Goal: Obtain resource: Download file/media

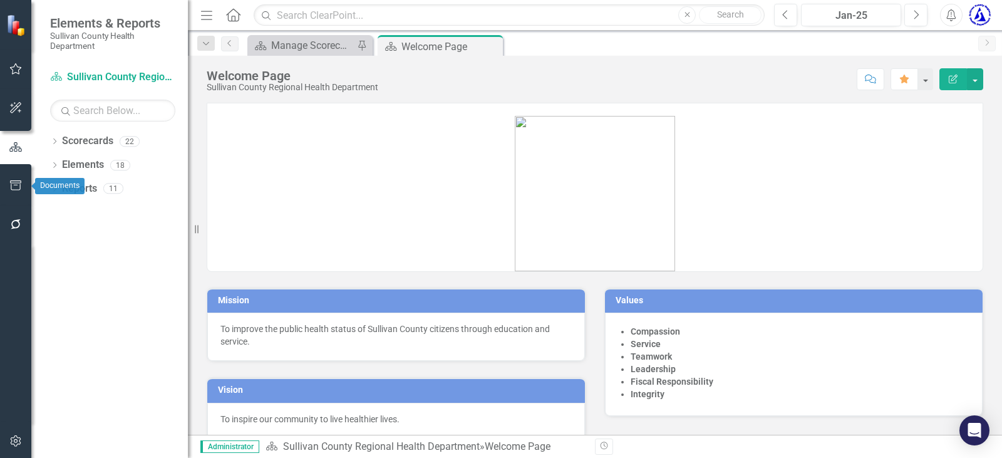
click at [6, 185] on button "button" at bounding box center [16, 186] width 28 height 26
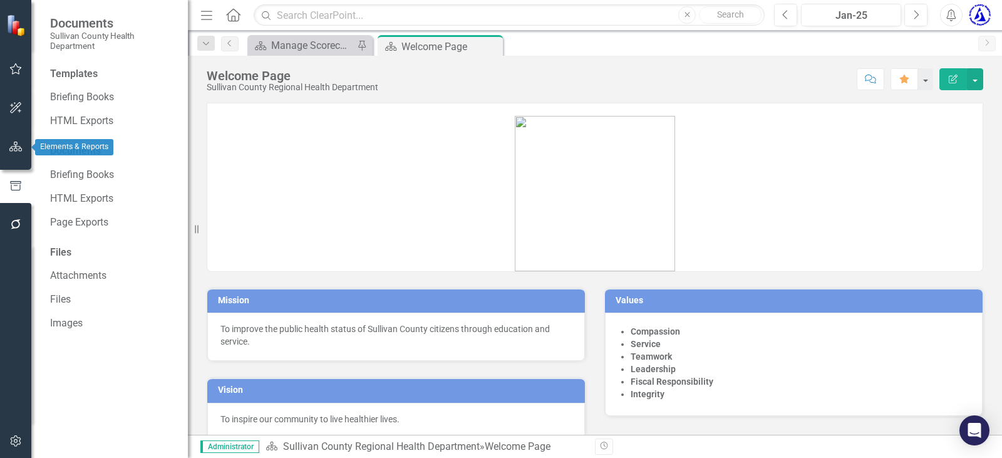
click at [13, 143] on icon "button" at bounding box center [15, 146] width 13 height 10
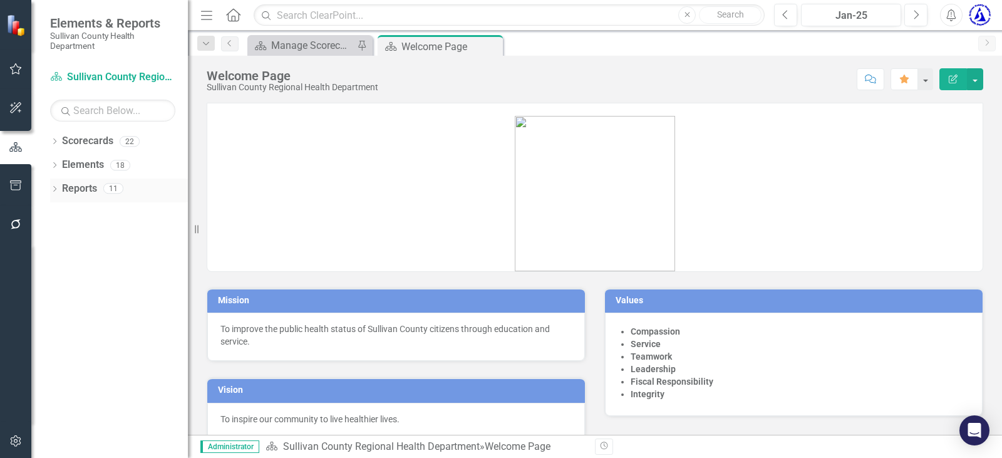
click at [60, 188] on div "Dropdown Reports 11" at bounding box center [119, 190] width 138 height 24
click at [78, 189] on link "Reports" at bounding box center [79, 189] width 35 height 14
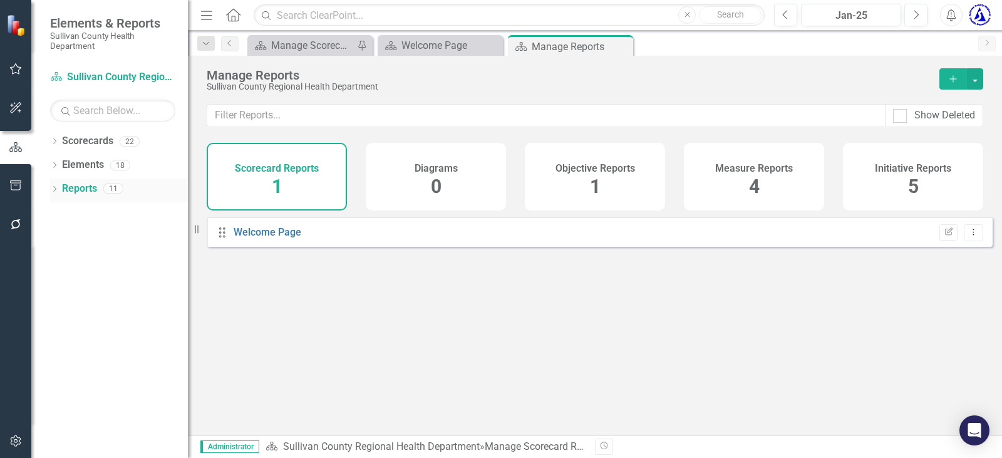
click at [54, 186] on icon at bounding box center [54, 189] width 3 height 6
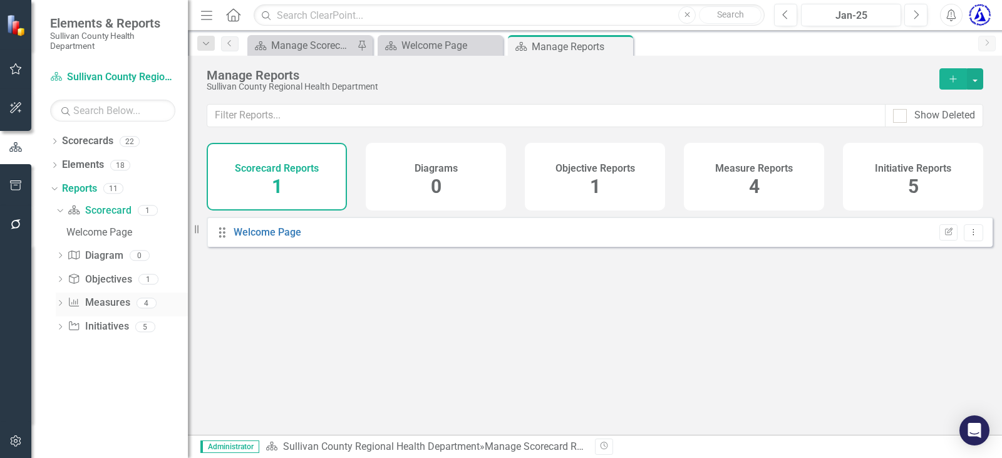
click at [110, 301] on link "Measure Measures" at bounding box center [99, 302] width 62 height 14
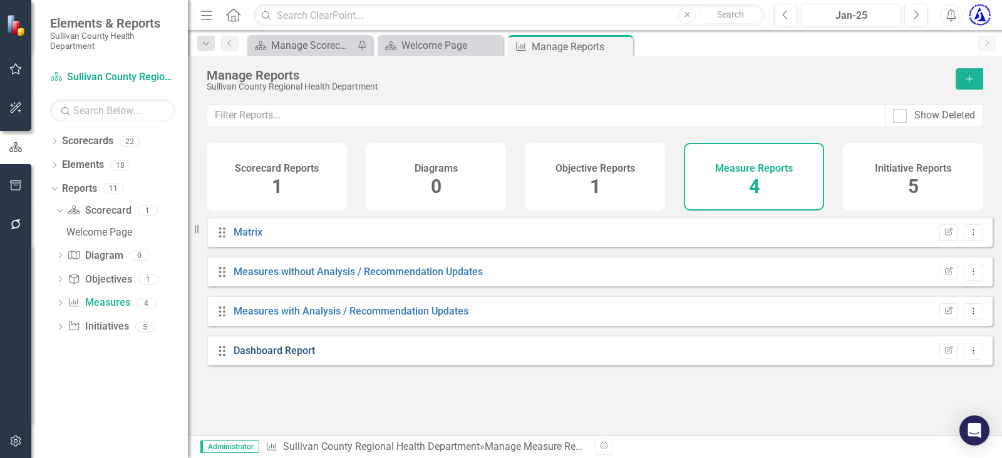
click at [240, 355] on link "Dashboard Report" at bounding box center [273, 350] width 81 height 12
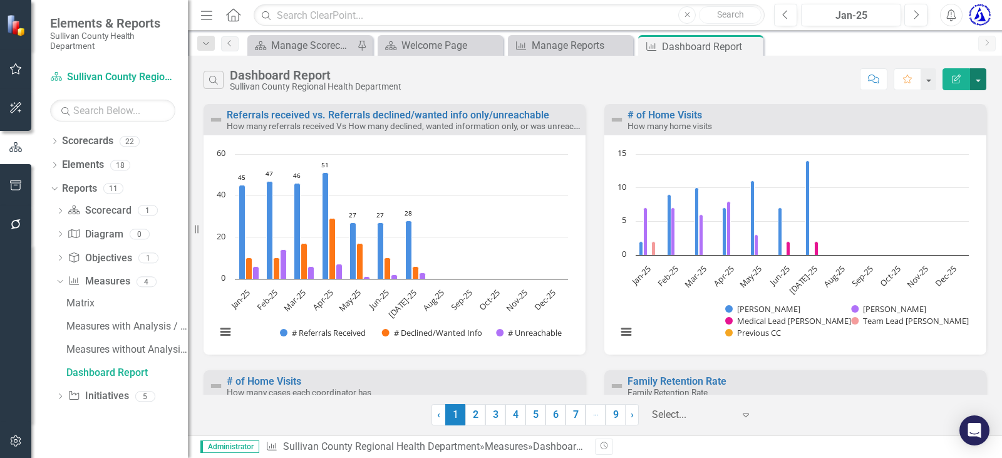
click at [977, 78] on button "button" at bounding box center [978, 79] width 16 height 22
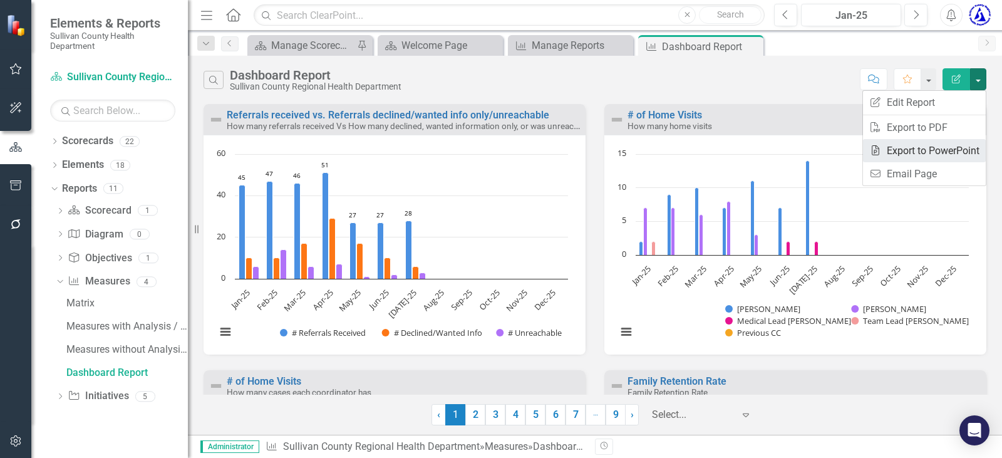
click at [954, 143] on link "PowerPoint Export to PowerPoint" at bounding box center [924, 150] width 123 height 23
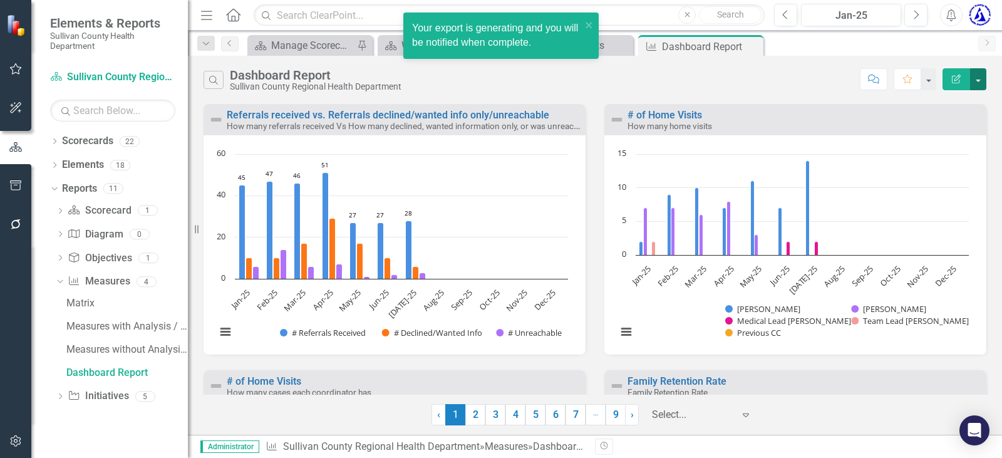
click at [977, 74] on button "button" at bounding box center [978, 79] width 16 height 22
click at [627, 88] on div "Search Dashboard Report Sullivan County Regional Health Department Comment Favo…" at bounding box center [594, 79] width 782 height 23
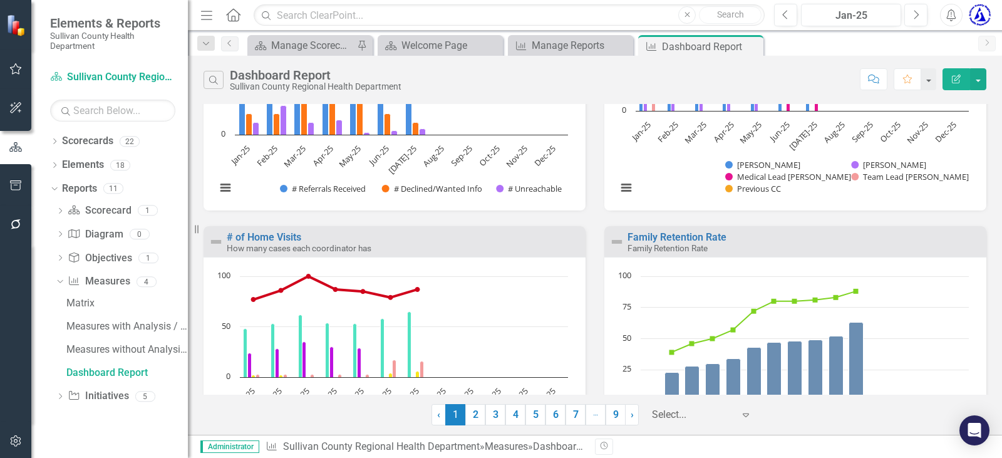
scroll to position [188, 0]
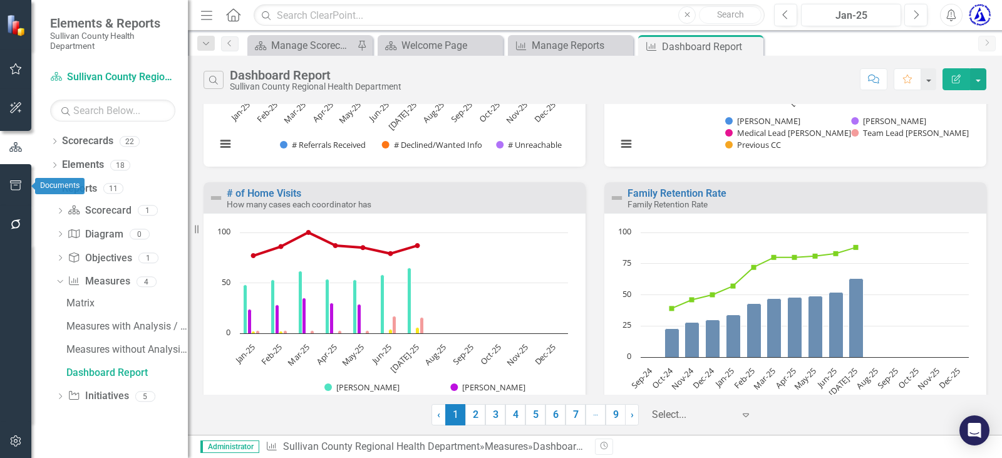
click at [9, 188] on icon "button" at bounding box center [15, 185] width 13 height 10
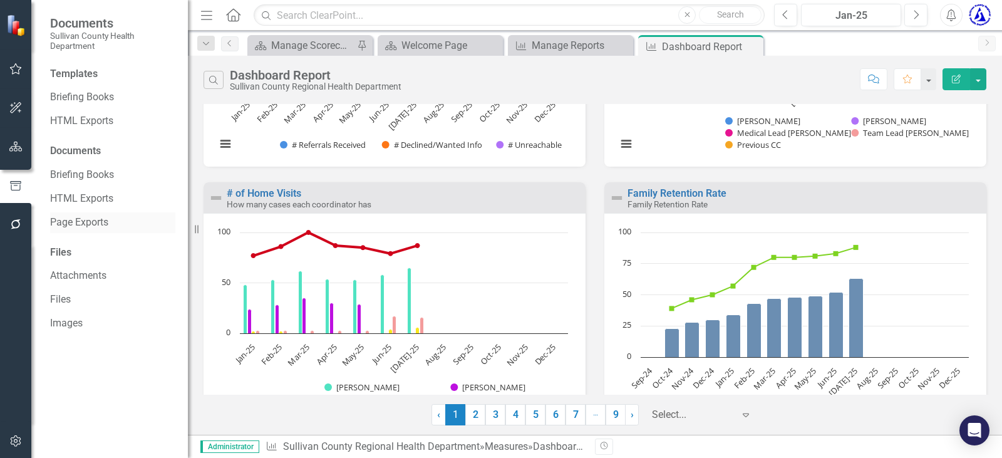
click at [54, 219] on link "Page Exports" at bounding box center [112, 222] width 125 height 14
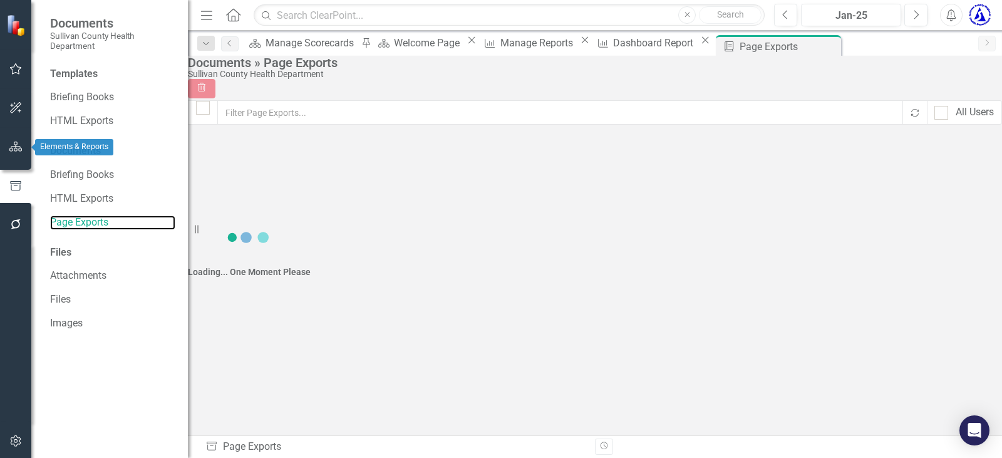
checkbox input "false"
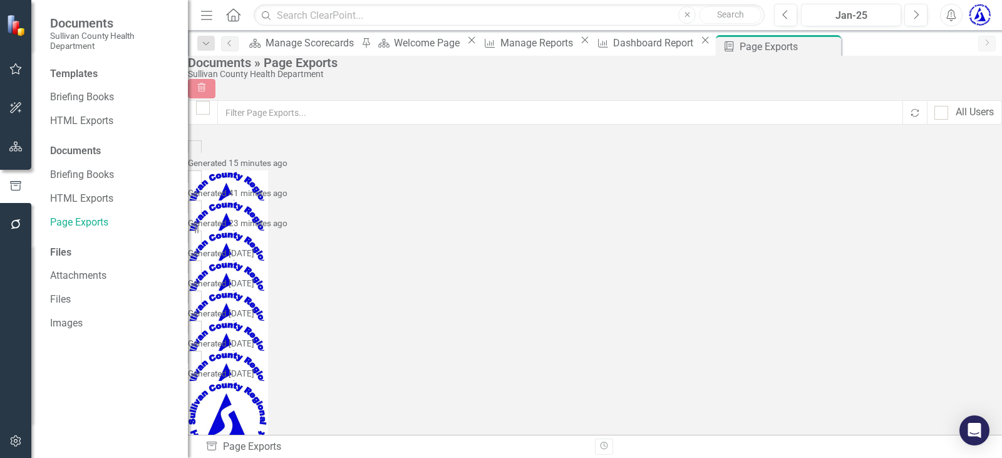
click at [285, 175] on link "Dashboard Report" at bounding box center [244, 181] width 81 height 12
click at [16, 69] on icon "button" at bounding box center [15, 69] width 13 height 10
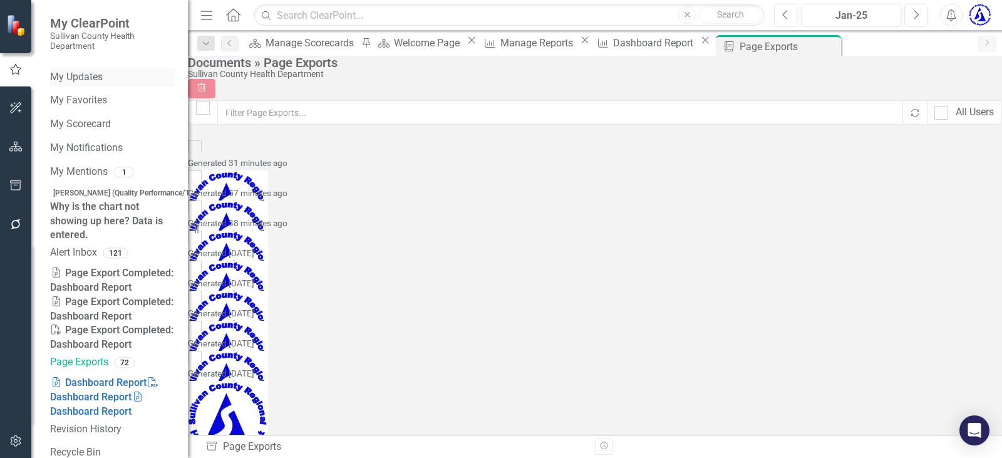
click at [81, 81] on link "My Updates" at bounding box center [112, 77] width 125 height 14
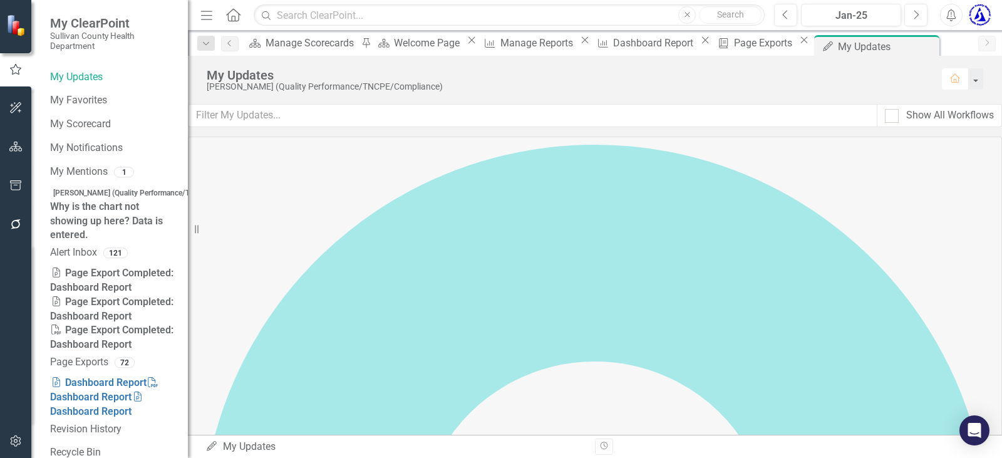
click at [15, 226] on icon "button" at bounding box center [15, 224] width 13 height 10
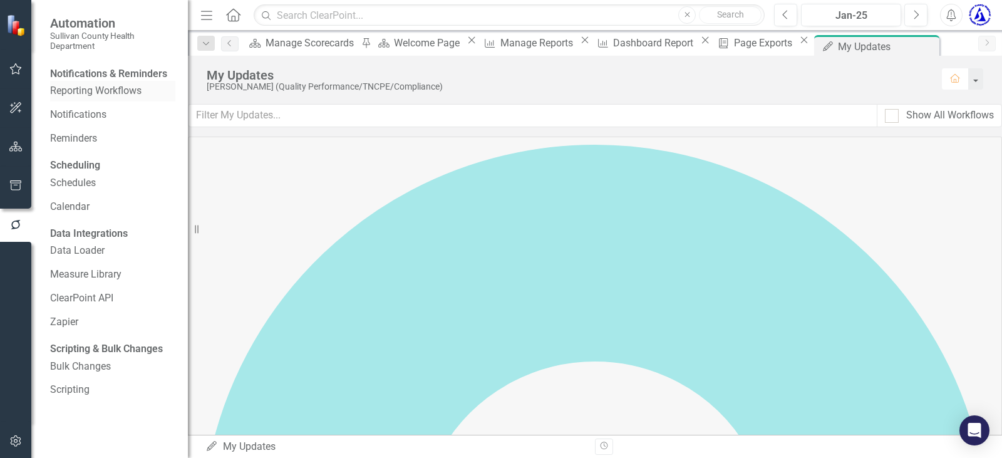
click at [61, 98] on link "Reporting Workflows" at bounding box center [112, 91] width 125 height 14
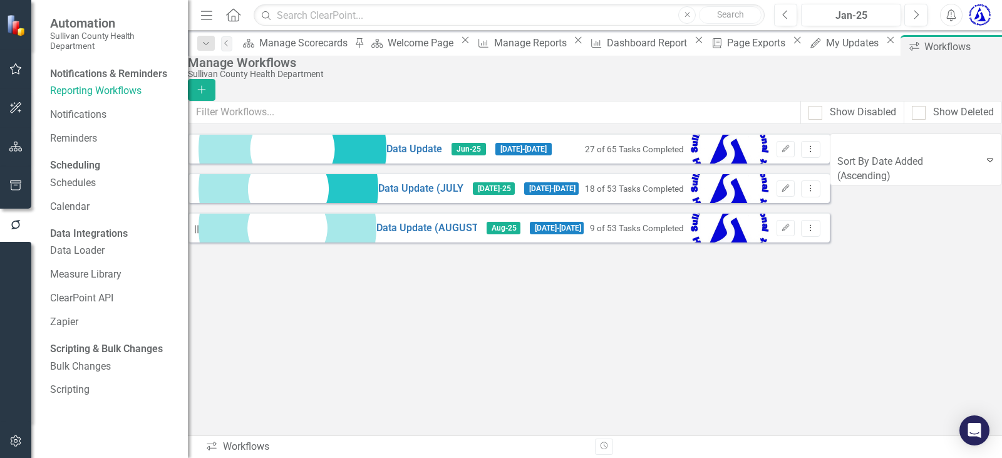
click at [220, 191] on icon at bounding box center [288, 189] width 180 height 180
click at [378, 195] on link "Data Update (JULY)" at bounding box center [420, 189] width 85 height 14
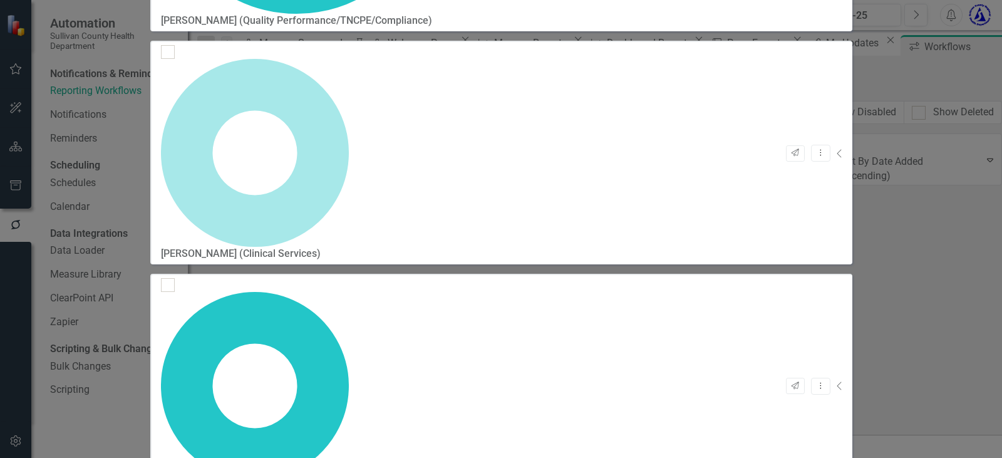
checkbox input "false"
